Goal: Task Accomplishment & Management: Use online tool/utility

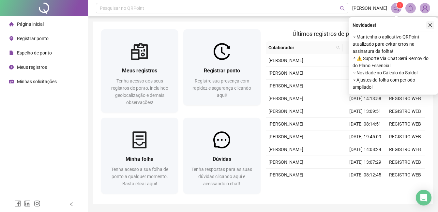
click at [430, 23] on icon "close" at bounding box center [430, 25] width 5 height 5
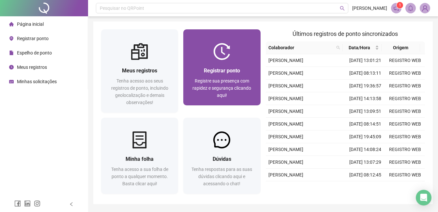
click at [212, 99] on div "Registrar ponto Registre sua presença com rapidez e segurança clicando aqui!" at bounding box center [221, 82] width 77 height 45
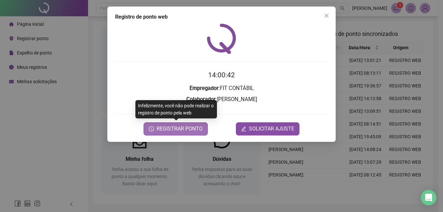
click at [192, 131] on span "REGISTRAR PONTO" at bounding box center [179, 129] width 46 height 8
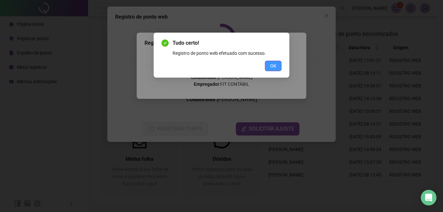
click at [272, 66] on span "OK" at bounding box center [273, 65] width 6 height 7
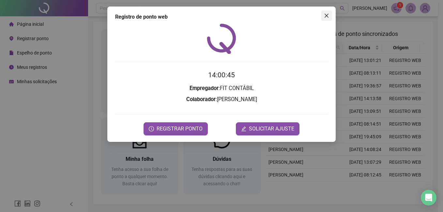
click at [329, 17] on span "Close" at bounding box center [326, 15] width 10 height 5
